Goal: Navigation & Orientation: Go to known website

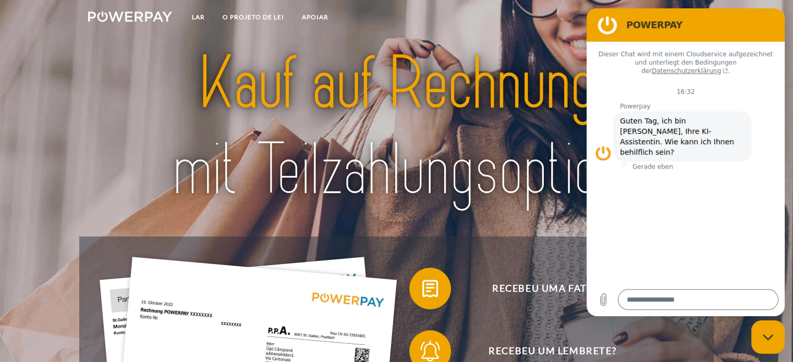
click at [488, 130] on img at bounding box center [396, 127] width 556 height 181
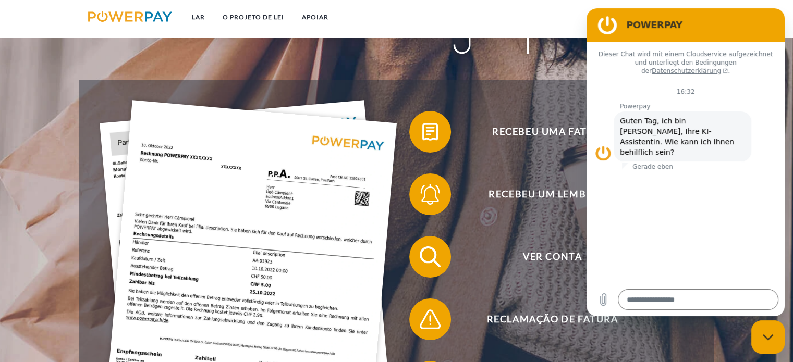
scroll to position [209, 0]
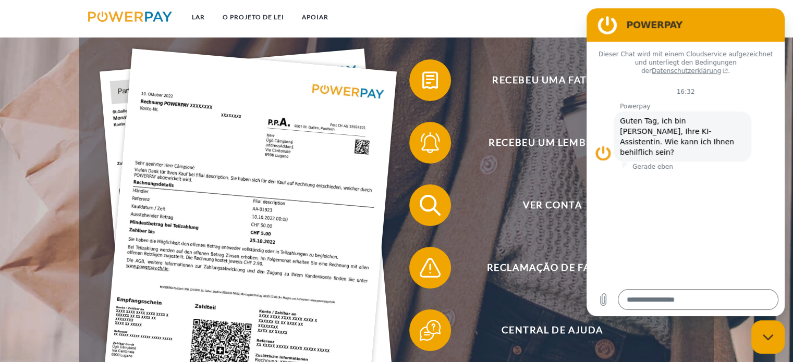
click at [613, 22] on figure at bounding box center [607, 25] width 21 height 21
click at [767, 331] on div "Fechar janela de mensagens" at bounding box center [768, 337] width 31 height 31
type textarea "*"
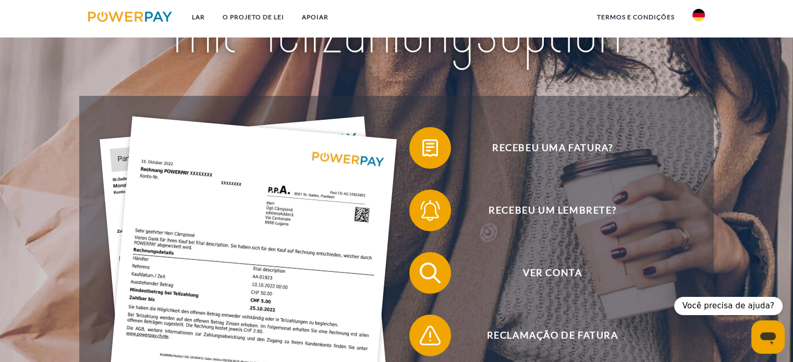
scroll to position [156, 0]
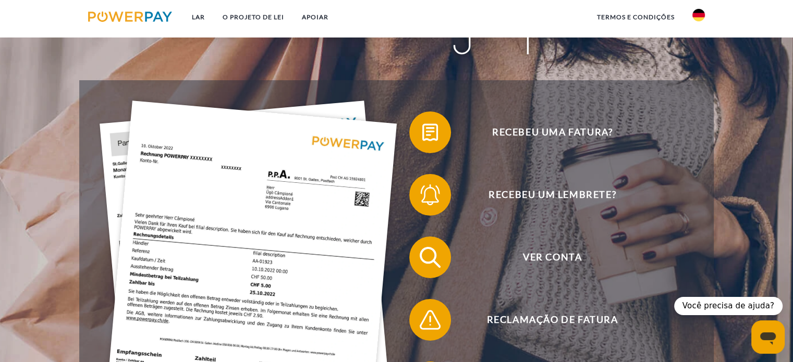
click at [698, 19] on img at bounding box center [699, 15] width 13 height 13
click at [701, 50] on img at bounding box center [699, 49] width 13 height 13
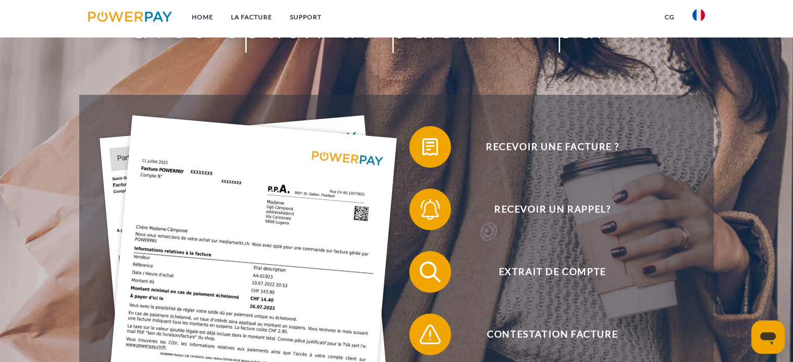
scroll to position [209, 0]
